Goal: Task Accomplishment & Management: Use online tool/utility

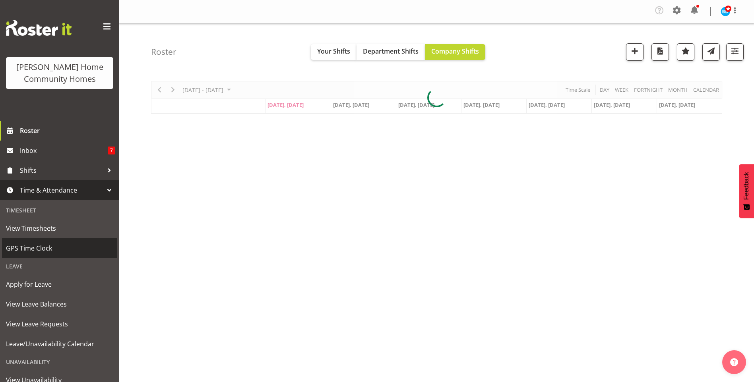
click at [37, 241] on link "GPS Time Clock" at bounding box center [59, 248] width 115 height 20
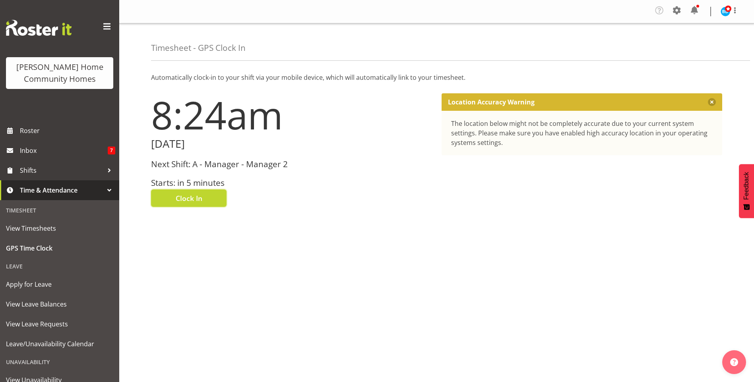
click at [192, 199] on span "Clock In" at bounding box center [189, 198] width 27 height 10
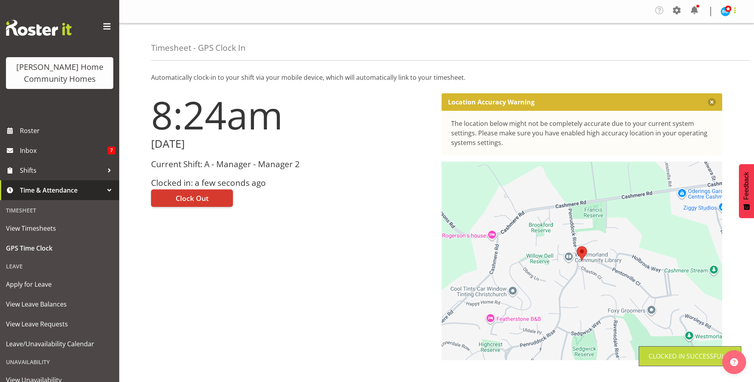
click at [730, 10] on span at bounding box center [735, 11] width 10 height 10
click at [700, 42] on link "Log Out" at bounding box center [701, 44] width 76 height 14
